Goal: Communication & Community: Answer question/provide support

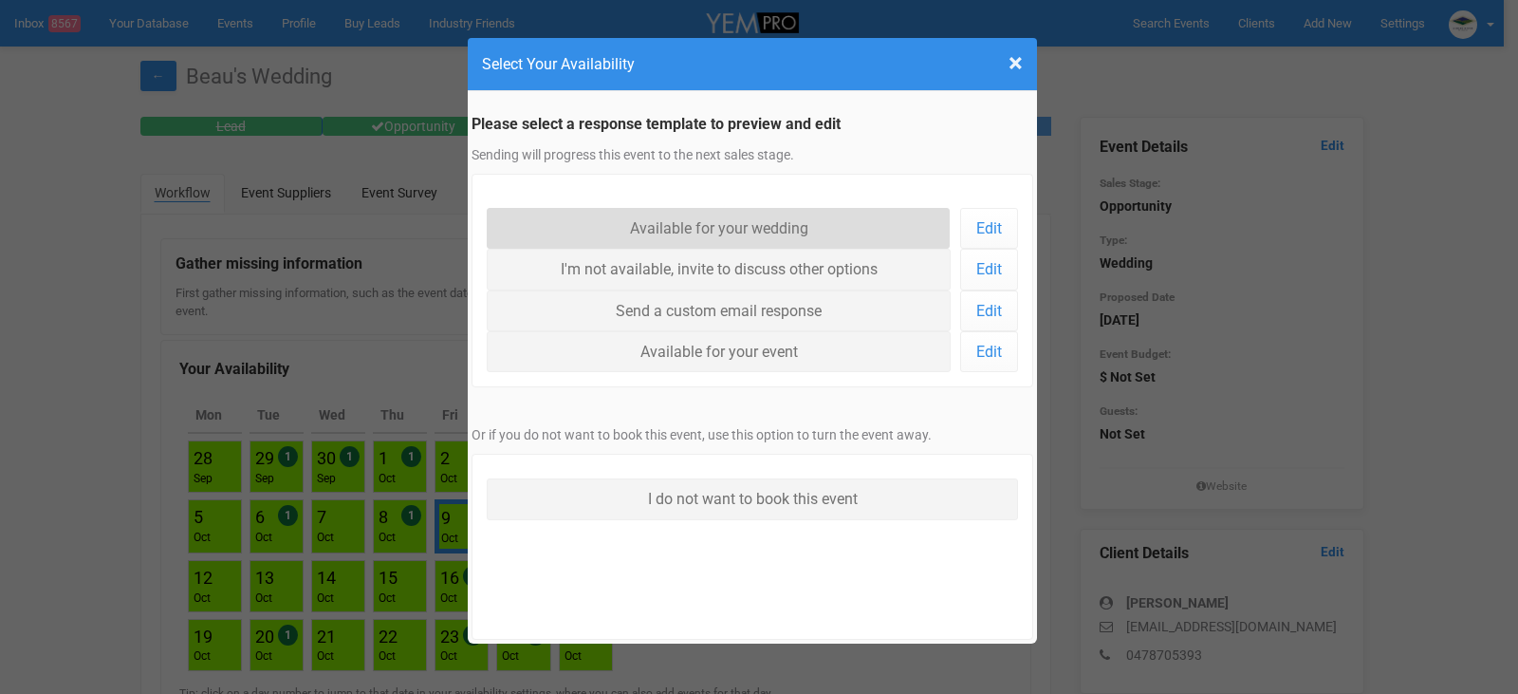
click at [737, 224] on link "Available for your wedding" at bounding box center [719, 228] width 464 height 41
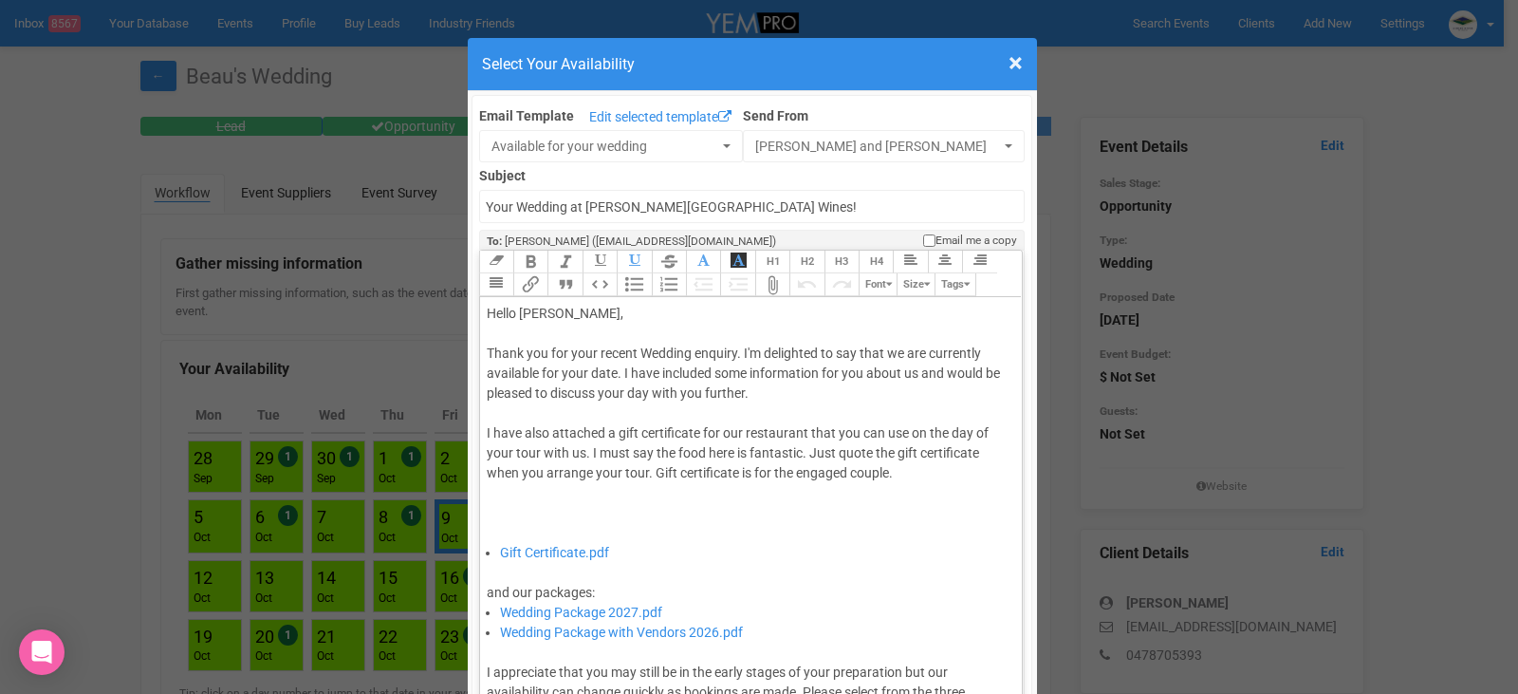
click at [615, 375] on div "Thank you for your recent Wedding enquiry. I'm delighted to say that we are cur…" at bounding box center [748, 442] width 523 height 199
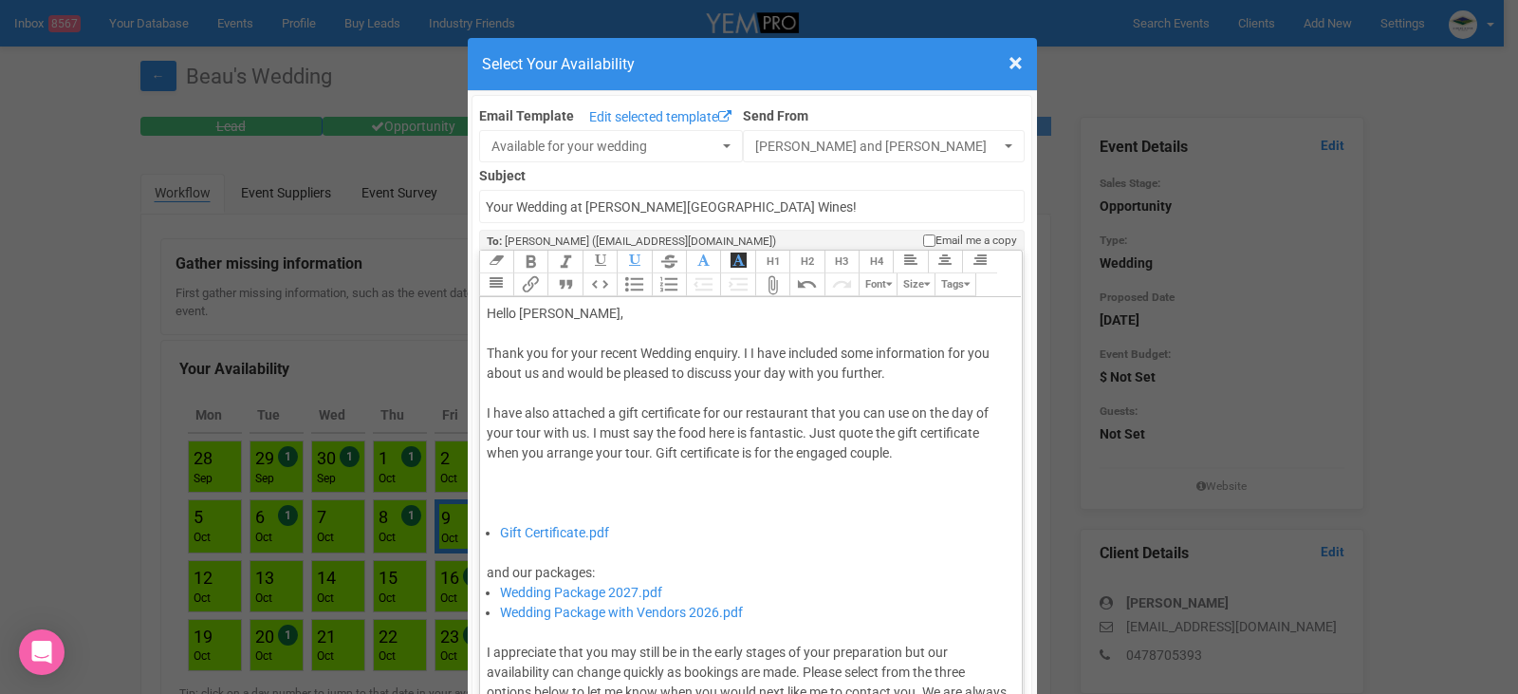
type trix-editor "<div>Hello Beau,&nbsp;</div><div><br></div><div>Thank you for your recent Weddi…"
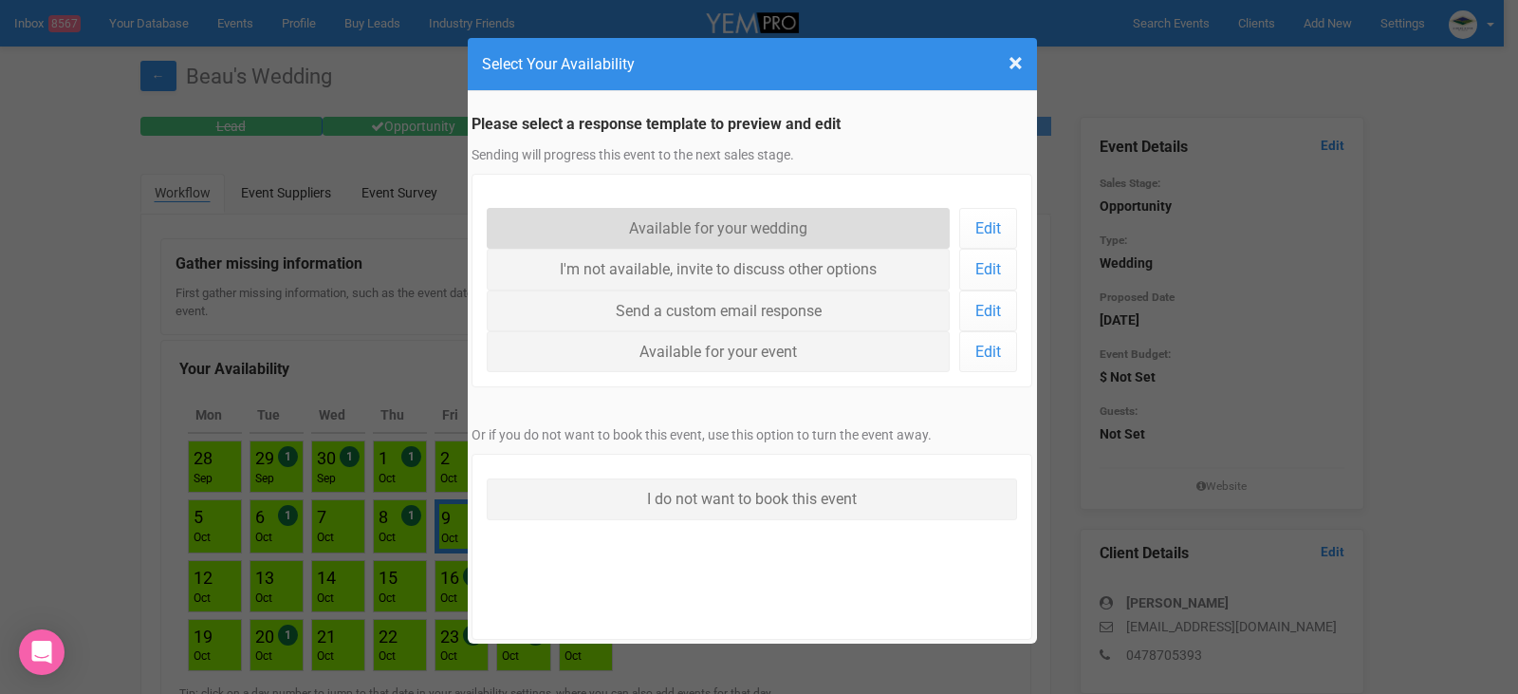
click at [834, 222] on link "Available for your wedding" at bounding box center [719, 228] width 464 height 41
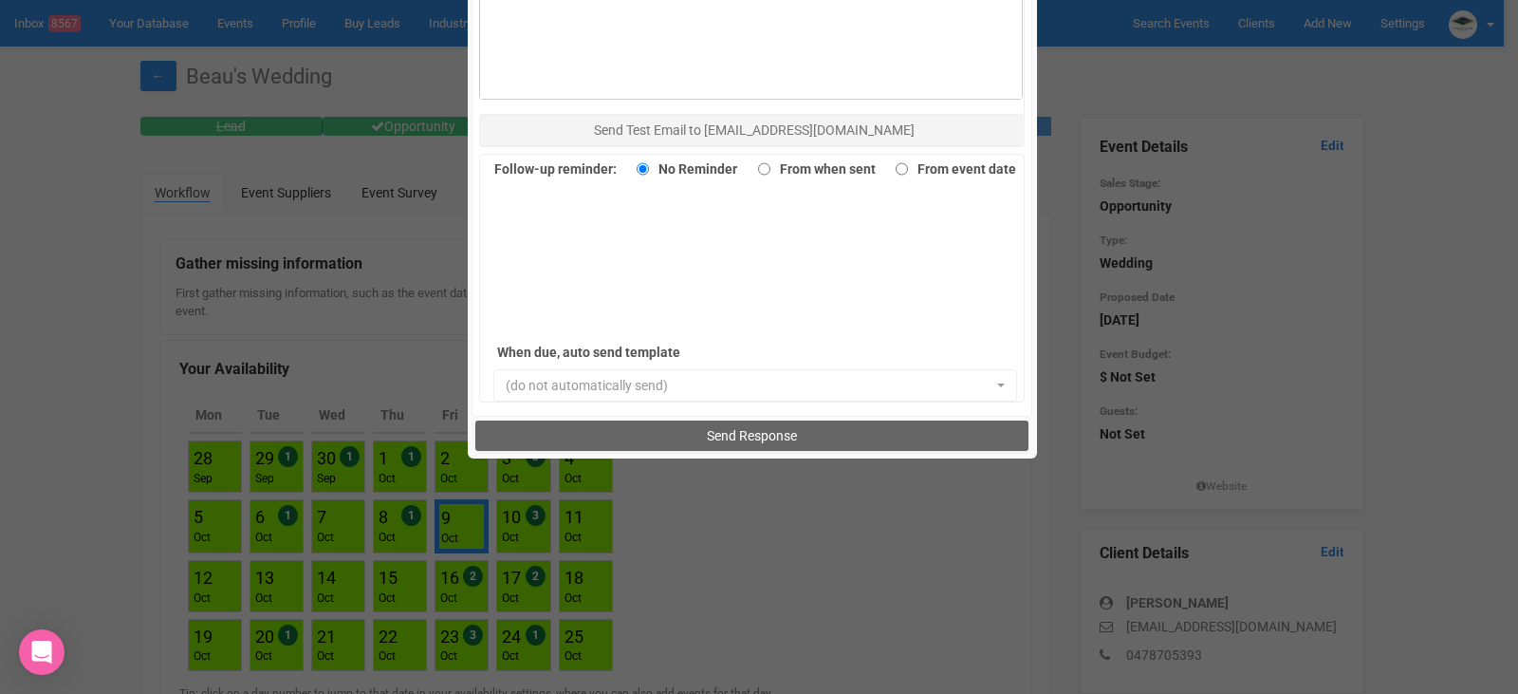
scroll to position [1305, 0]
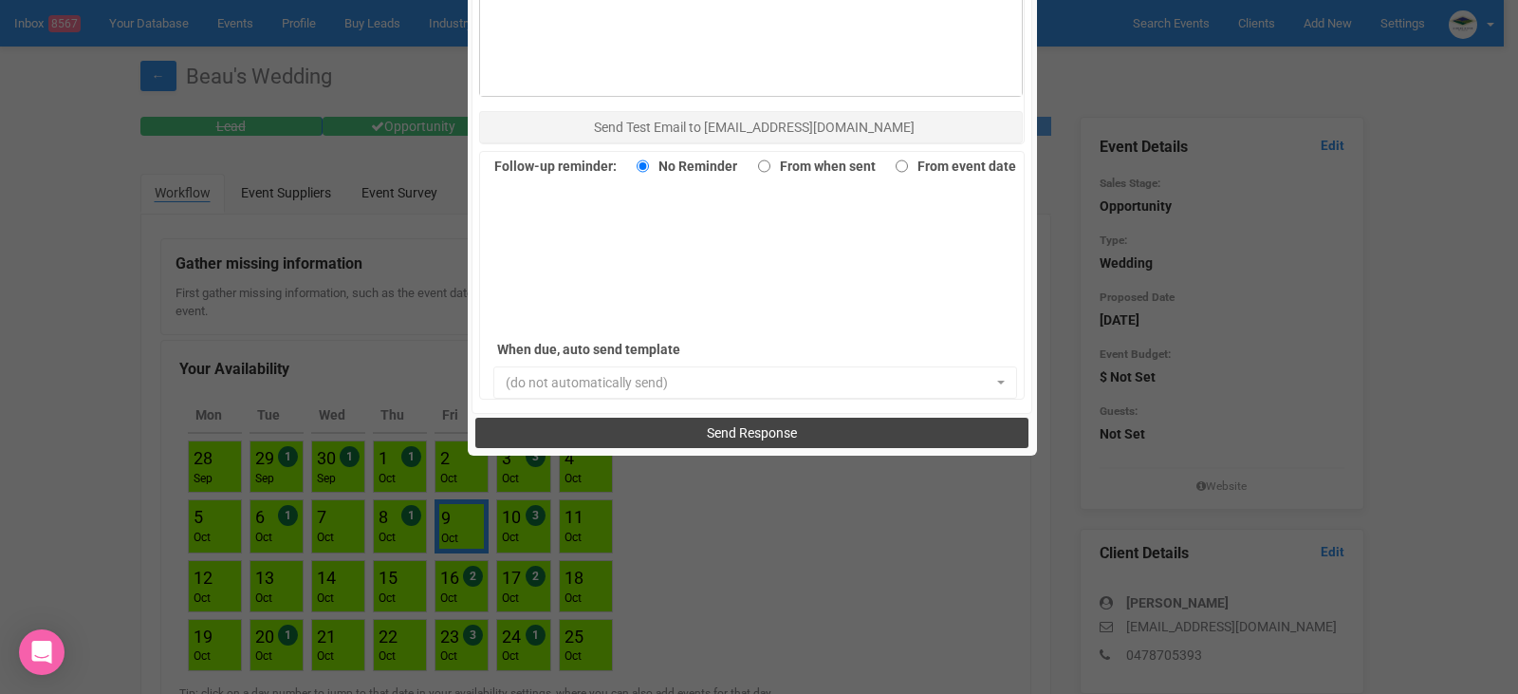
click at [770, 432] on span "Send Response" at bounding box center [752, 432] width 90 height 15
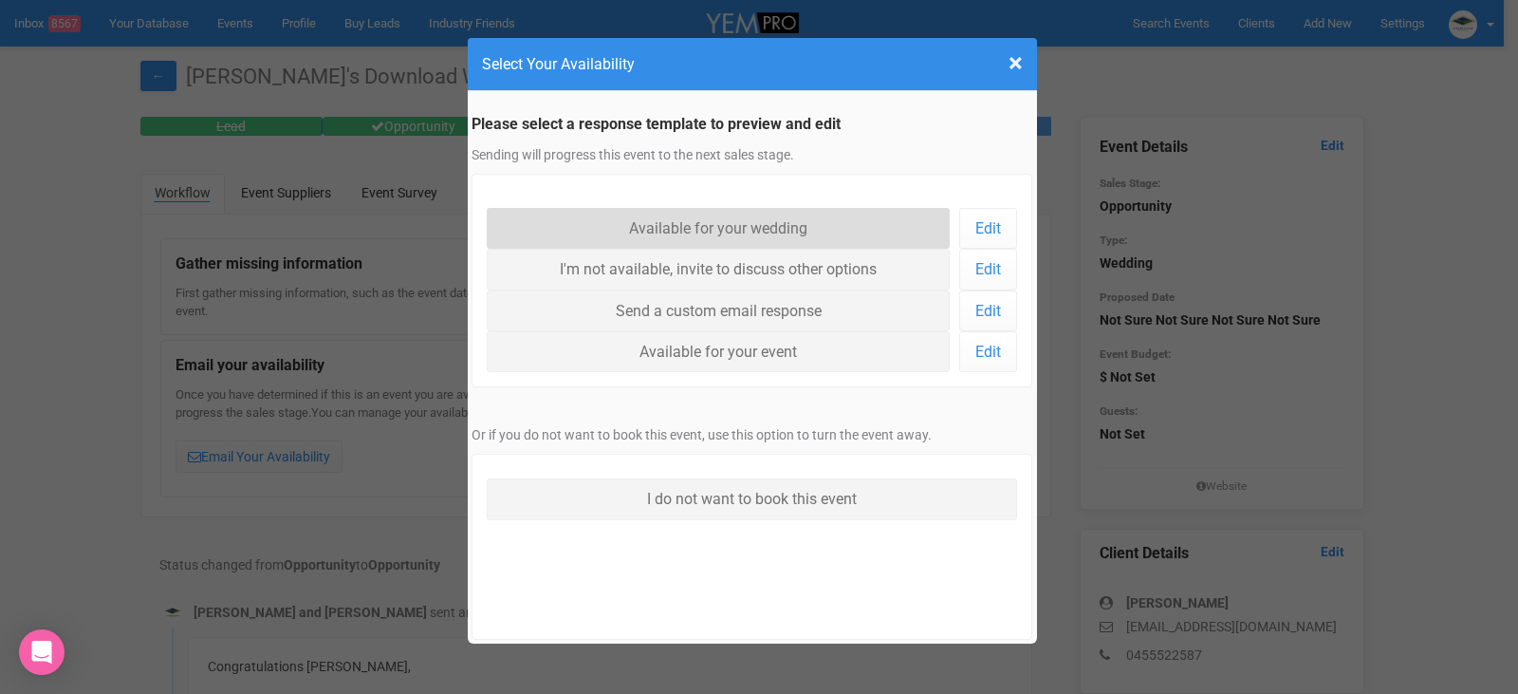
click at [760, 227] on link "Available for your wedding" at bounding box center [719, 228] width 464 height 41
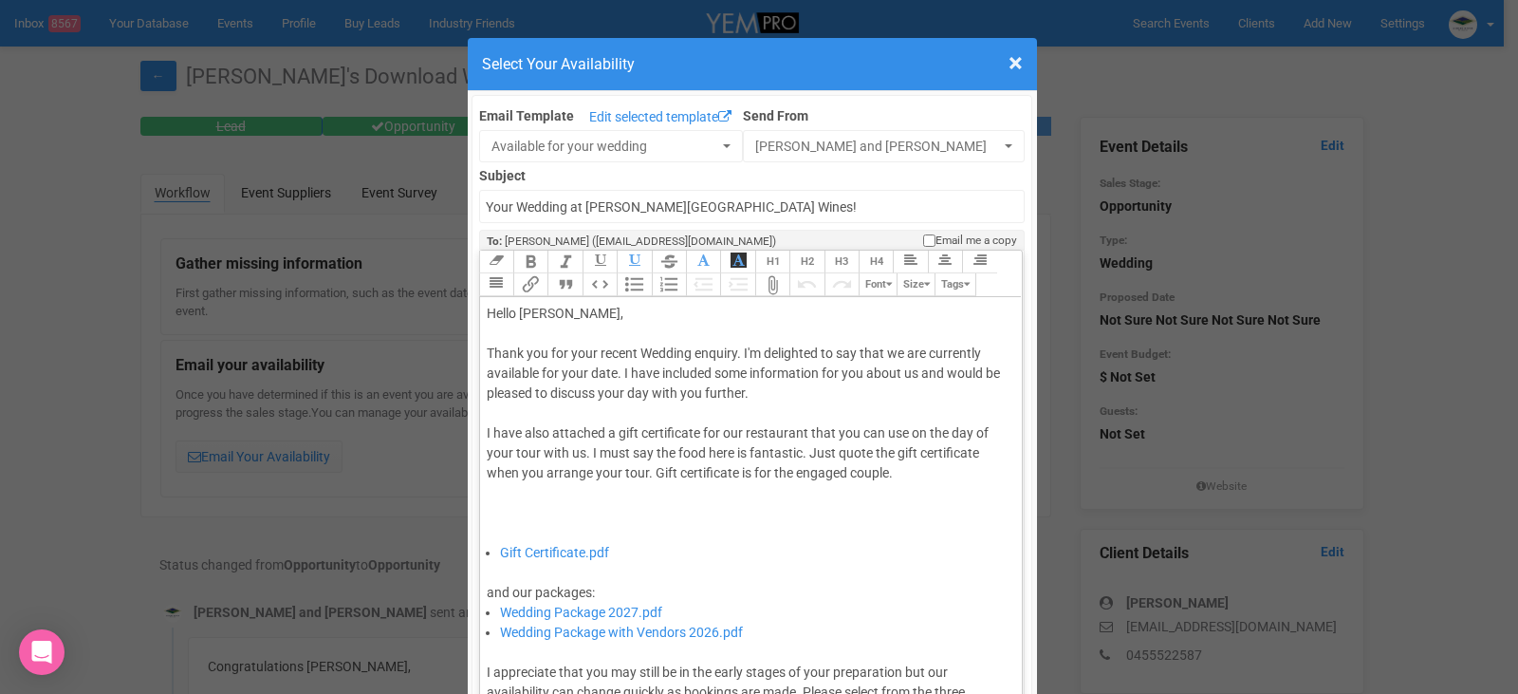
click at [615, 372] on div "Thank you for your recent Wedding enquiry. I'm delighted to say that we are cur…" at bounding box center [748, 442] width 523 height 199
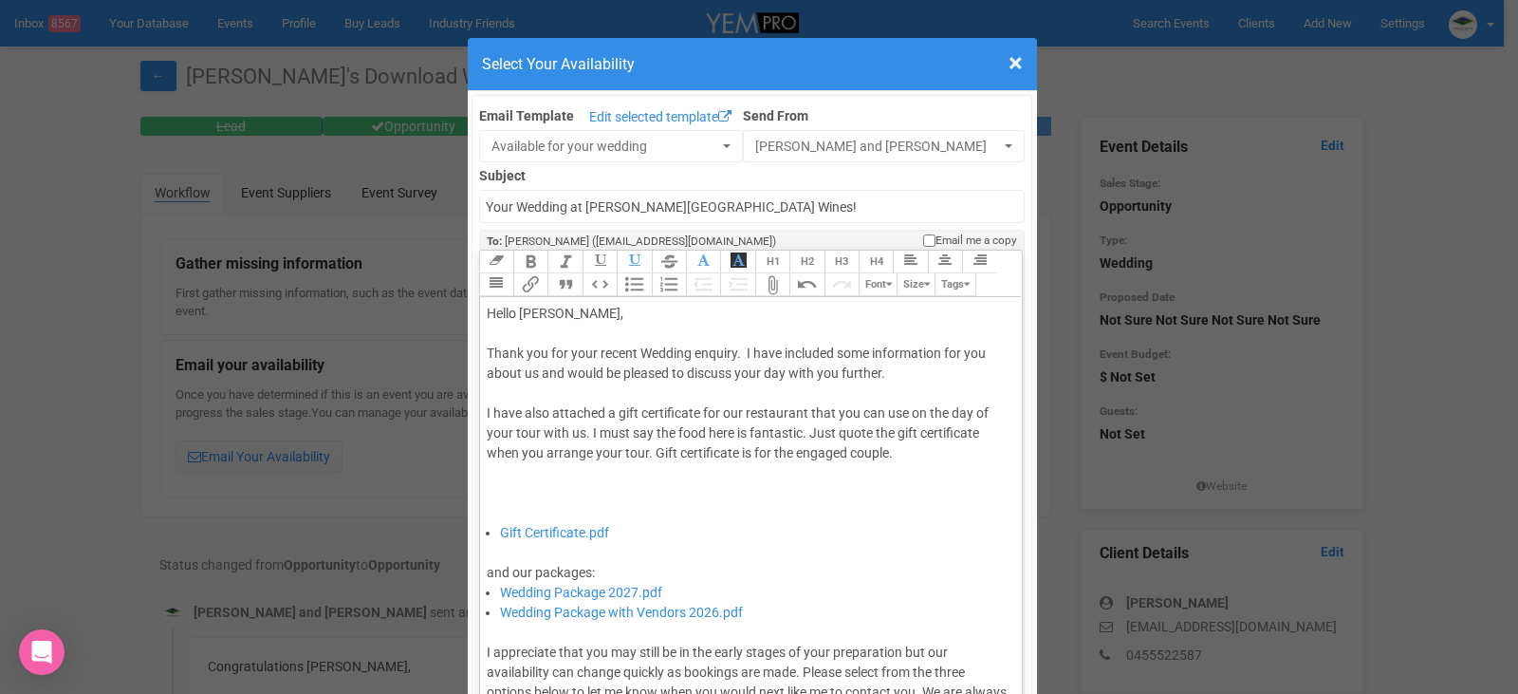
type trix-editor "<div>Hello Alana,&nbsp;</div><div><br></div><div>Thank you for your recent Wedd…"
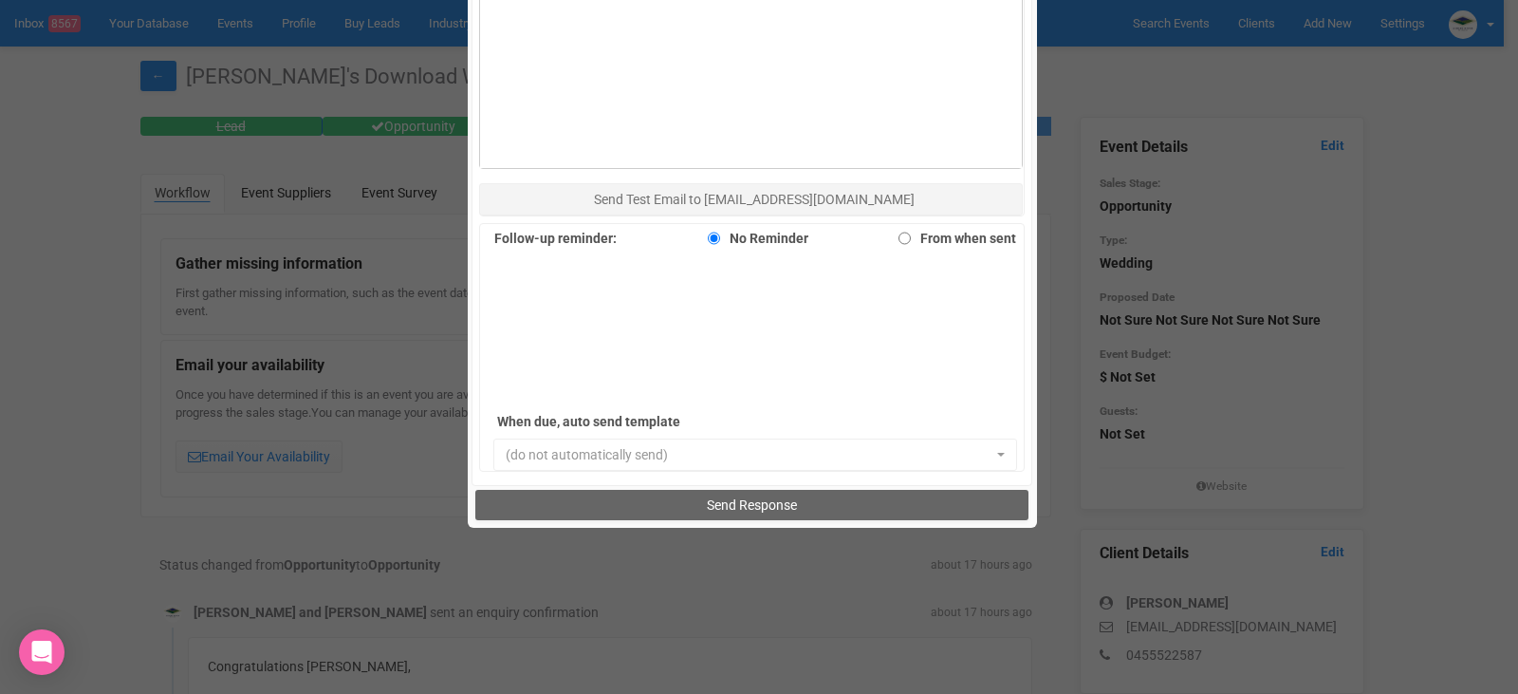
scroll to position [1234, 0]
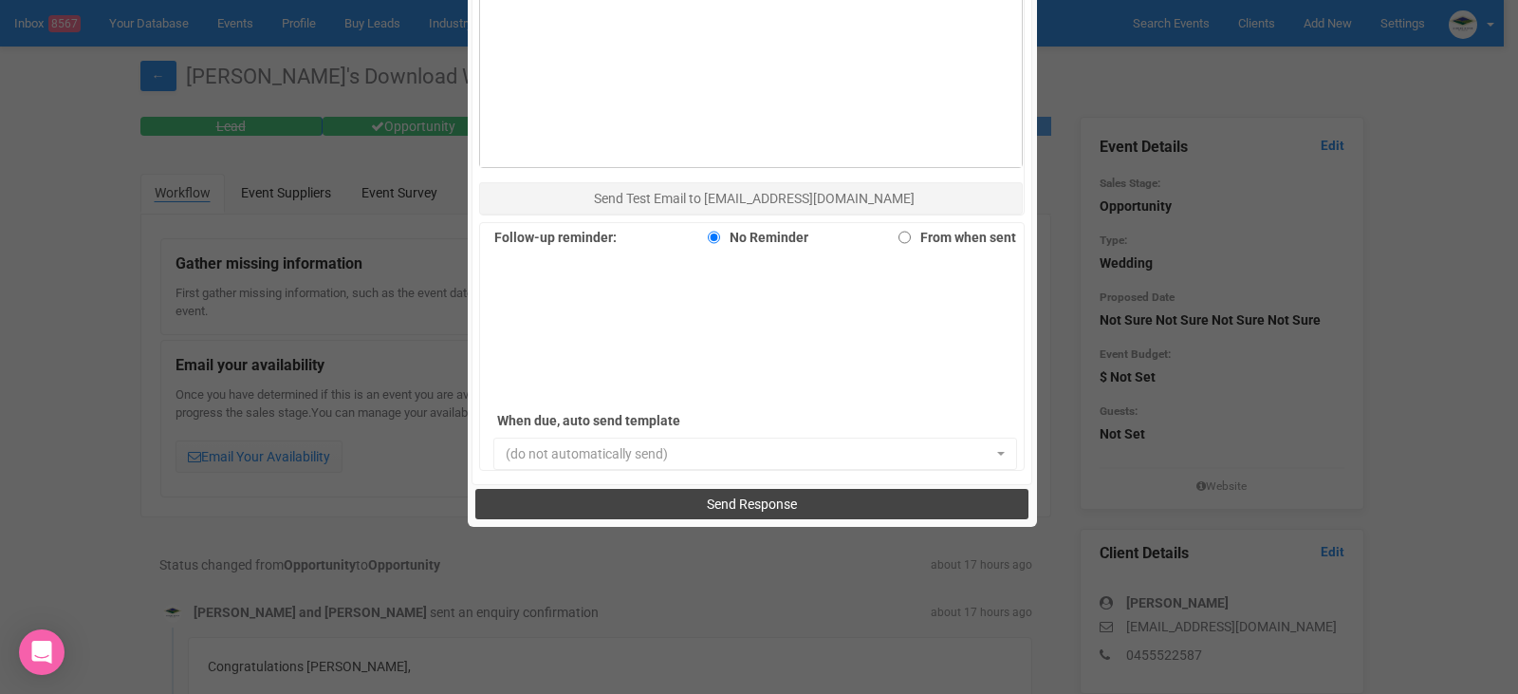
click at [764, 509] on span "Send Response" at bounding box center [752, 503] width 90 height 15
